Goal: Transaction & Acquisition: Purchase product/service

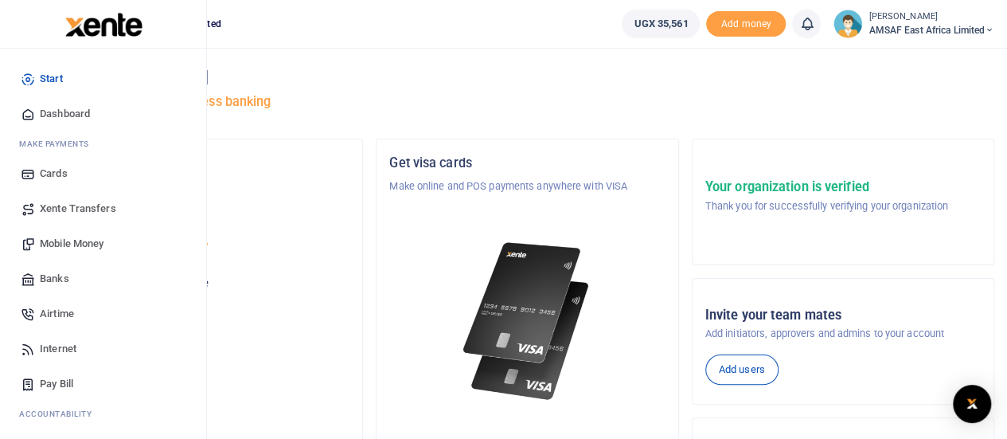
click at [88, 244] on span "Mobile Money" at bounding box center [72, 244] width 64 height 16
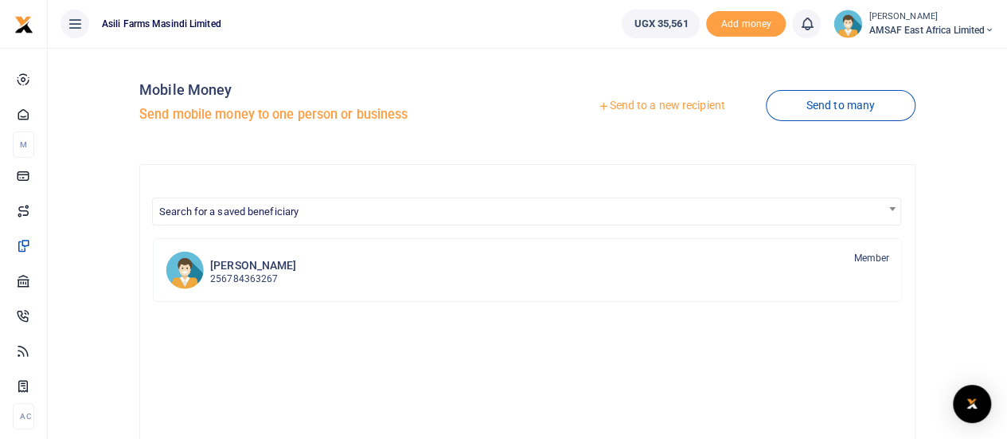
click at [632, 106] on link "Send to a new recipient" at bounding box center [661, 106] width 208 height 29
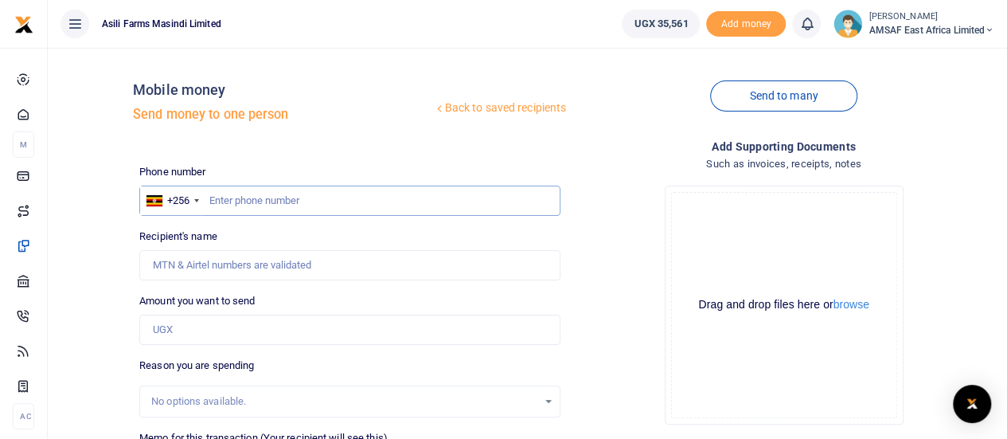
click at [247, 197] on input "text" at bounding box center [349, 200] width 421 height 30
type input "778937360"
type input "Andrew Yiga"
type input "778937360"
click at [207, 325] on input "Amount you want to send" at bounding box center [349, 329] width 421 height 30
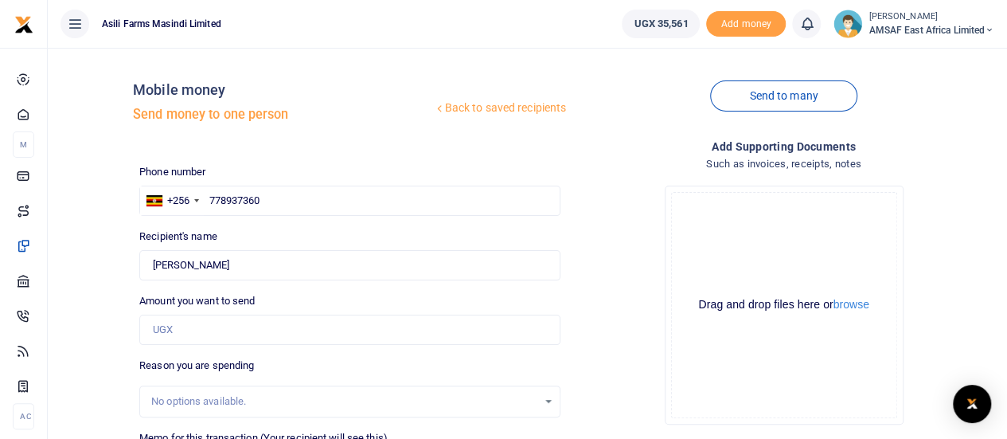
click at [107, 318] on div "Back to saved recipients Mobile money Send money to one person Send to many Pho…" at bounding box center [527, 355] width 946 height 591
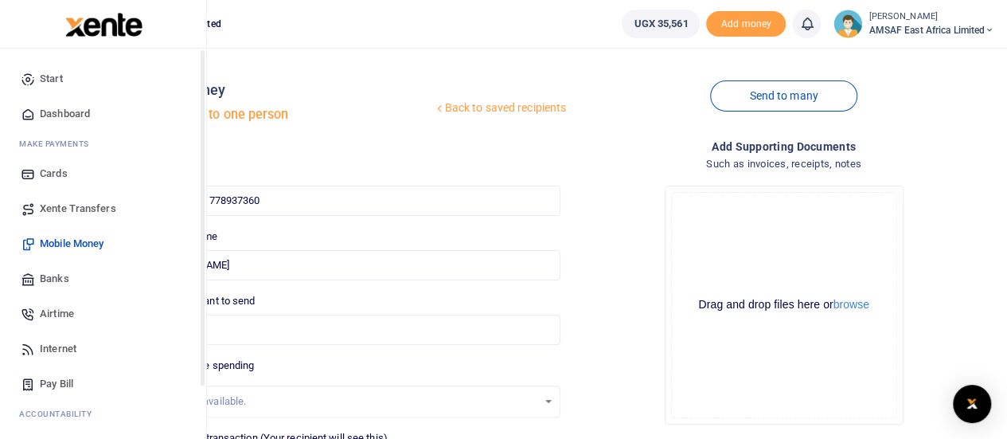
click at [56, 84] on span "Start" at bounding box center [51, 79] width 23 height 16
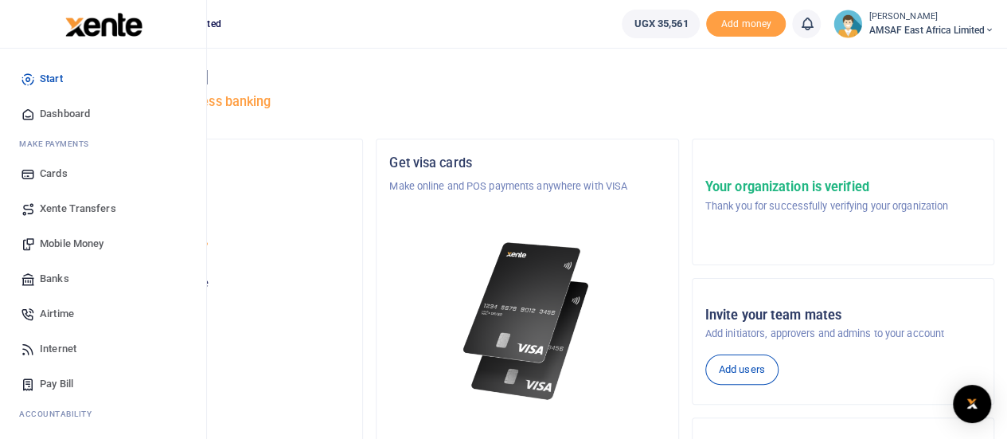
click at [70, 77] on link "Start" at bounding box center [103, 78] width 181 height 35
